Goal: Information Seeking & Learning: Learn about a topic

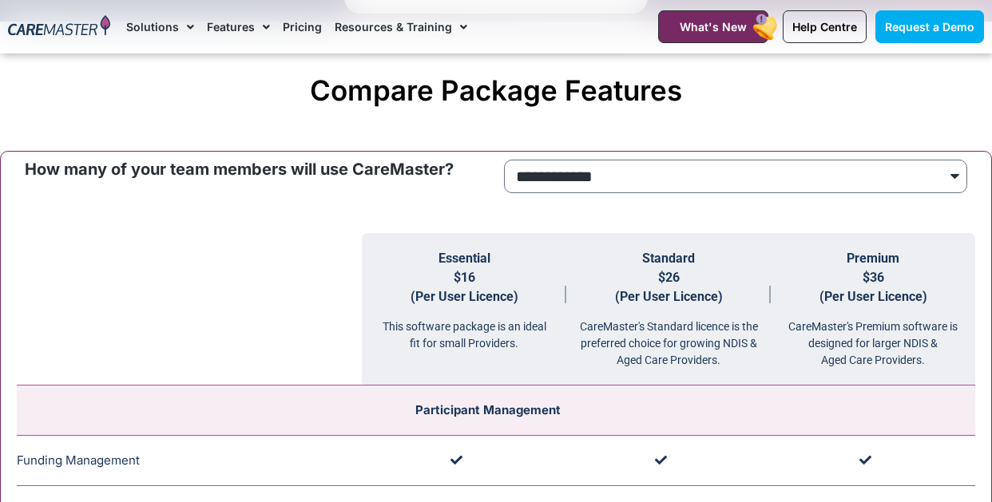
scroll to position [1437, 0]
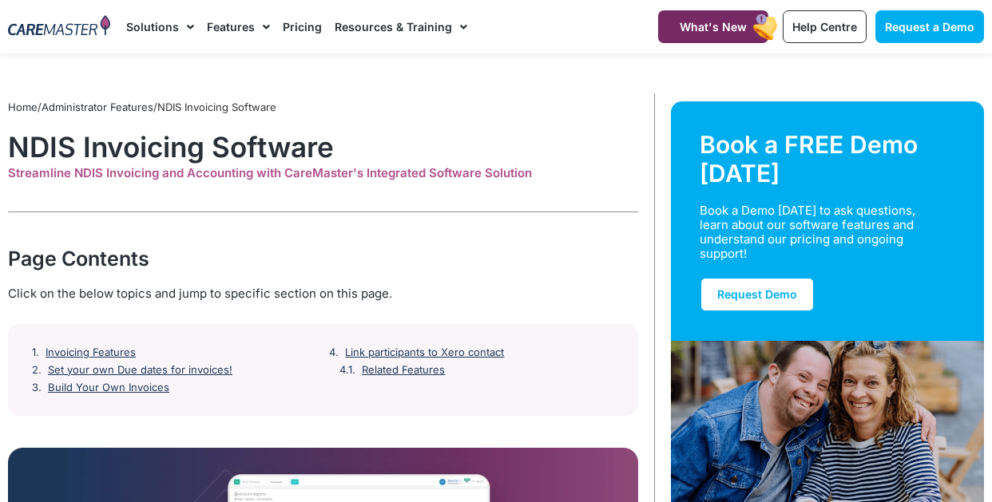
scroll to position [160, 0]
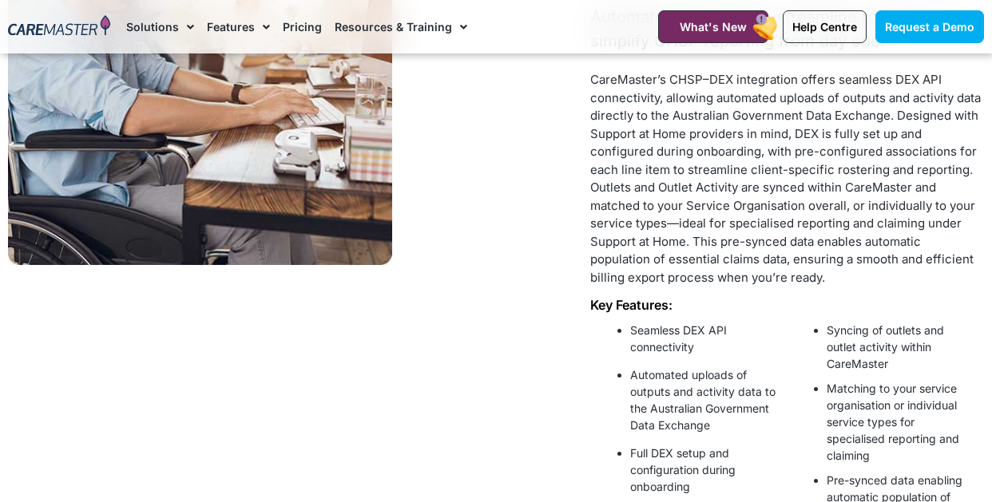
scroll to position [878, 0]
